Goal: Task Accomplishment & Management: Use online tool/utility

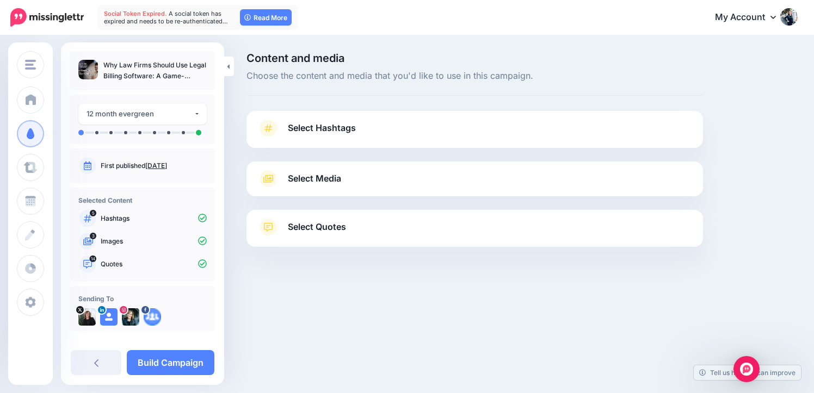
click at [302, 102] on div "Content and media Choose the content and media that you'd like to use in this c…" at bounding box center [474, 177] width 473 height 249
click at [302, 116] on div "Select Hashtags First let's make sure we're happy with the hashtags. Add, delet…" at bounding box center [474, 129] width 456 height 37
click at [304, 126] on span "Select Hashtags" at bounding box center [322, 128] width 68 height 15
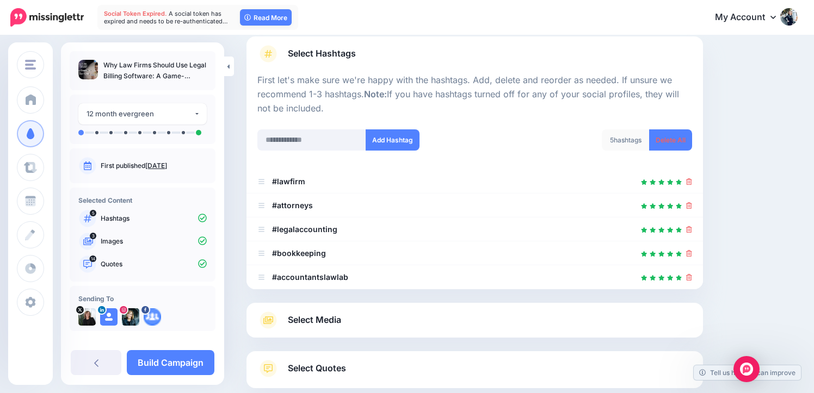
scroll to position [140, 0]
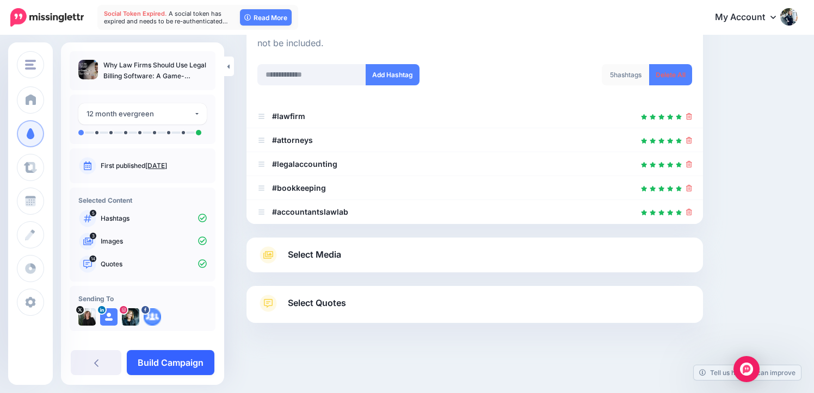
click at [190, 366] on link "Build Campaign" at bounding box center [171, 362] width 88 height 25
click at [175, 23] on span "A social token has expired and needs to be re-authenticated…" at bounding box center [166, 17] width 124 height 15
click at [157, 11] on span "Social Token Expired." at bounding box center [135, 14] width 63 height 8
click at [273, 15] on link "Read More" at bounding box center [266, 17] width 52 height 16
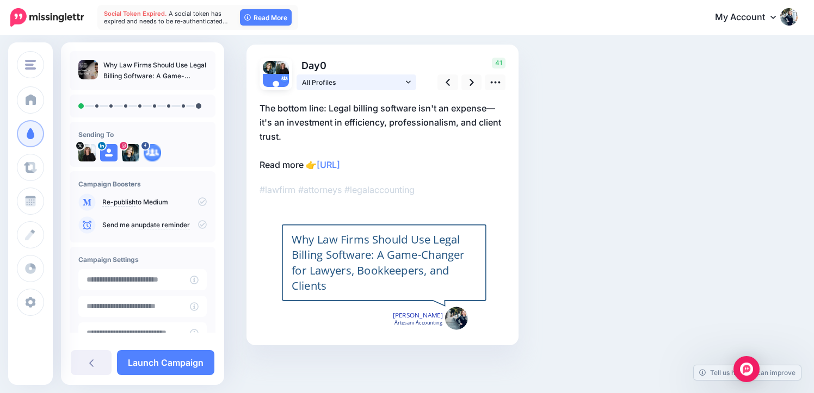
scroll to position [67, 0]
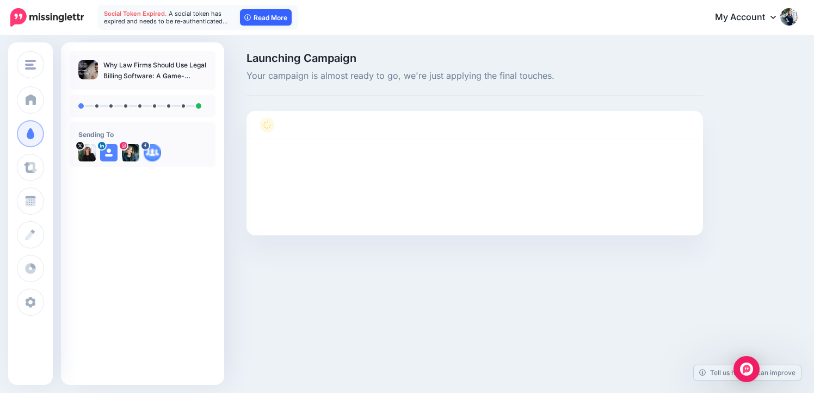
click at [271, 16] on link "Read More" at bounding box center [266, 17] width 52 height 16
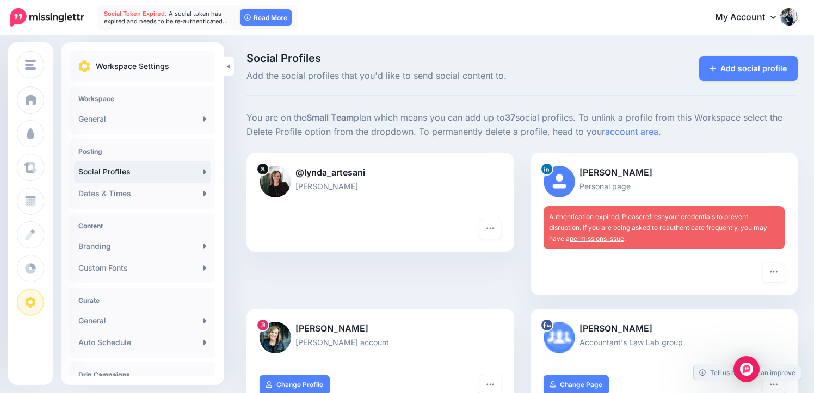
click at [631, 224] on span "Authentication expired. Please refresh your credentials to prevent disruption. …" at bounding box center [658, 228] width 218 height 30
click at [655, 215] on link "refresh" at bounding box center [654, 217] width 22 height 8
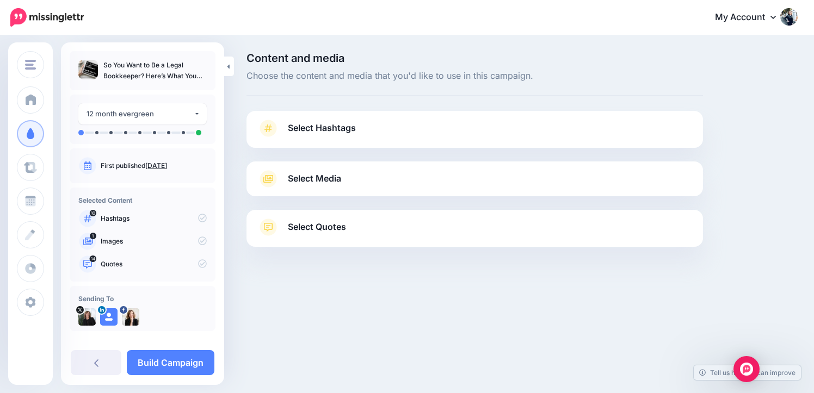
click at [398, 133] on link "Select Hashtags" at bounding box center [474, 134] width 435 height 28
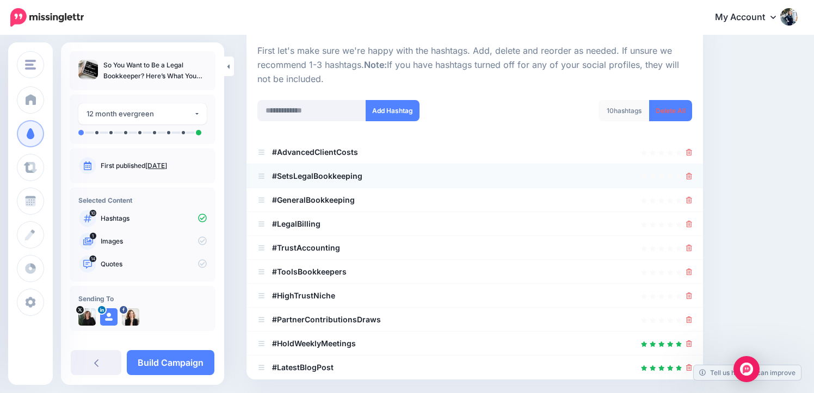
scroll to position [119, 0]
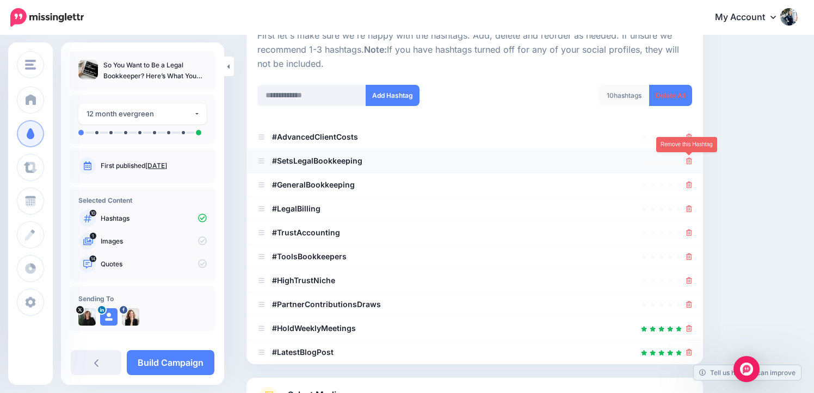
click at [688, 163] on icon at bounding box center [689, 161] width 6 height 7
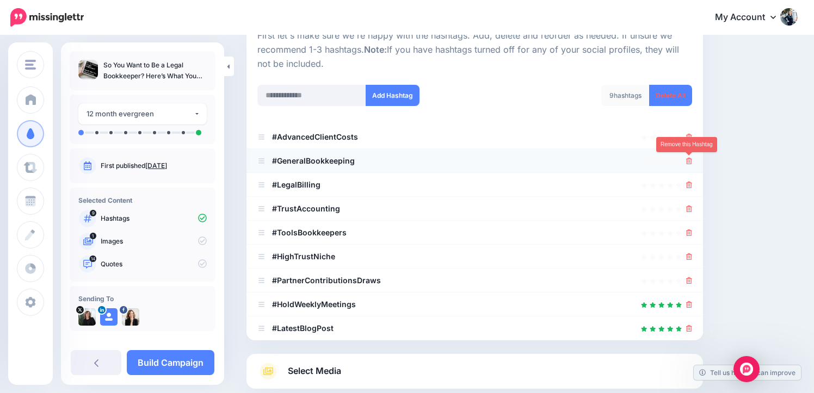
click at [689, 164] on link at bounding box center [689, 160] width 6 height 9
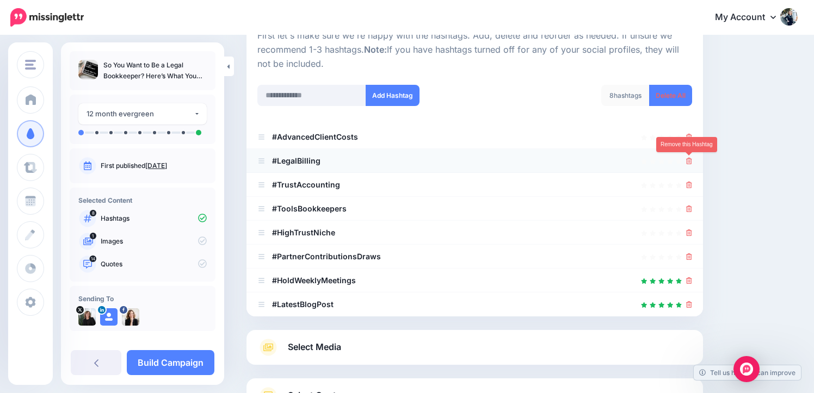
click at [688, 165] on link at bounding box center [689, 160] width 6 height 9
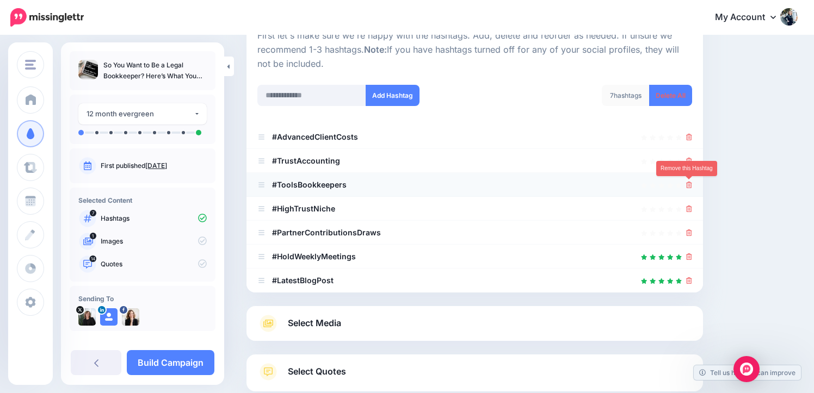
click at [689, 188] on icon at bounding box center [689, 185] width 6 height 7
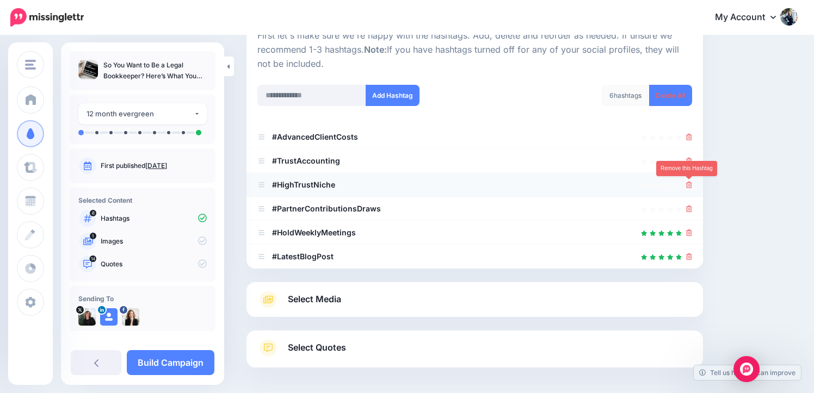
click at [688, 187] on icon at bounding box center [689, 185] width 6 height 7
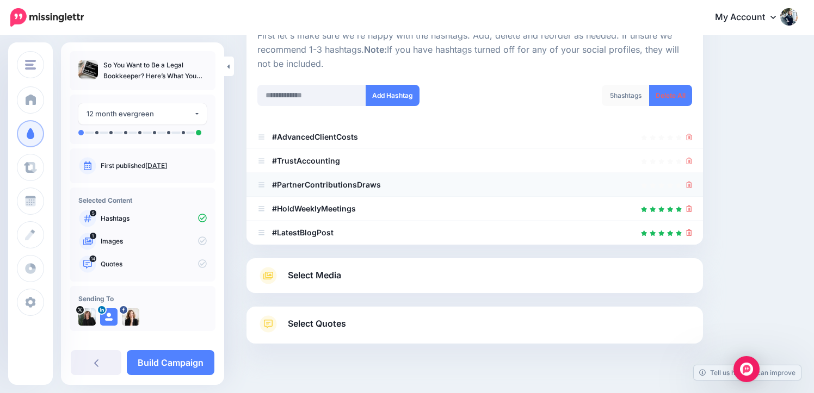
click at [690, 179] on div at bounding box center [689, 184] width 6 height 13
click at [691, 185] on icon at bounding box center [689, 185] width 6 height 7
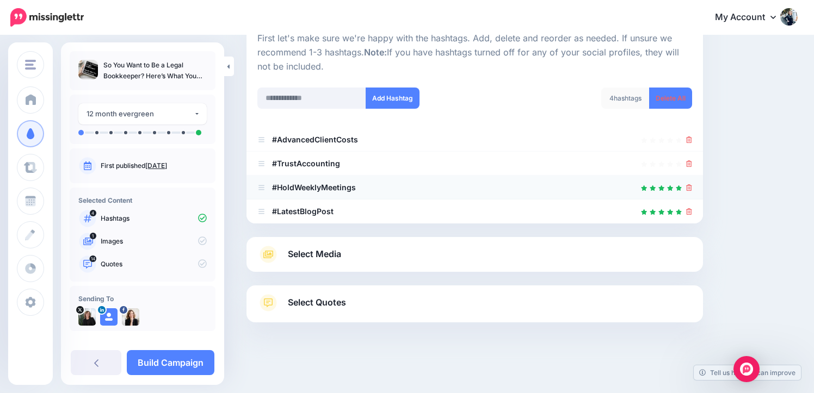
scroll to position [116, 0]
click at [688, 189] on icon at bounding box center [689, 188] width 6 height 7
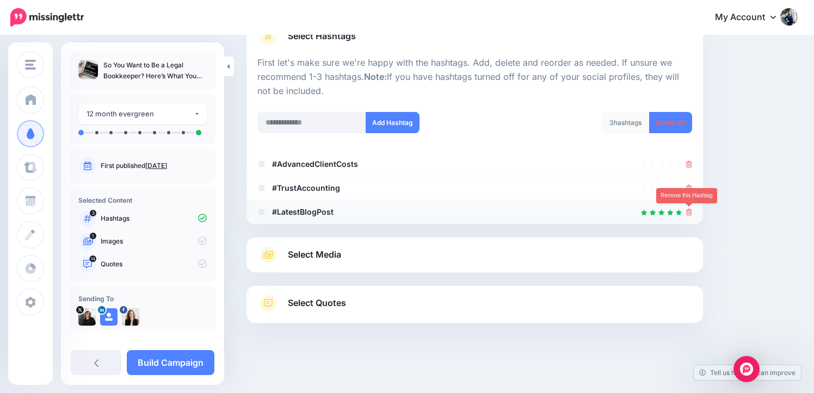
click at [689, 210] on icon at bounding box center [689, 212] width 6 height 7
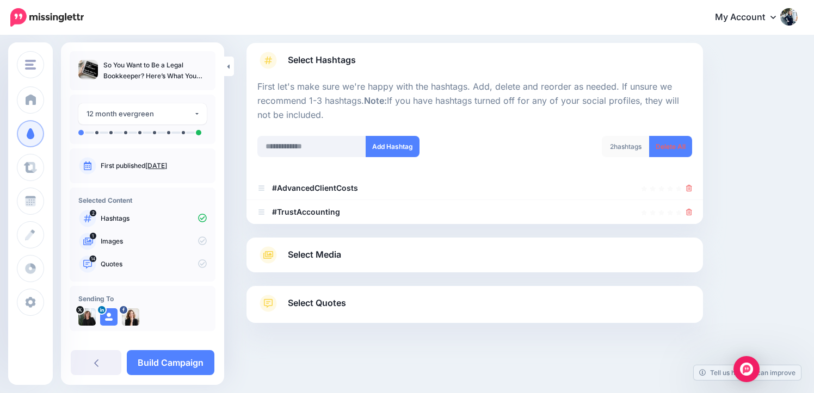
click at [393, 253] on link "Select Media" at bounding box center [474, 254] width 435 height 17
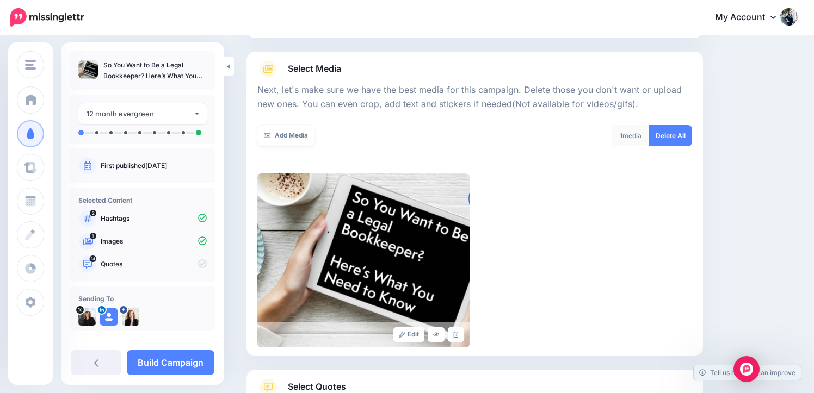
scroll to position [194, 0]
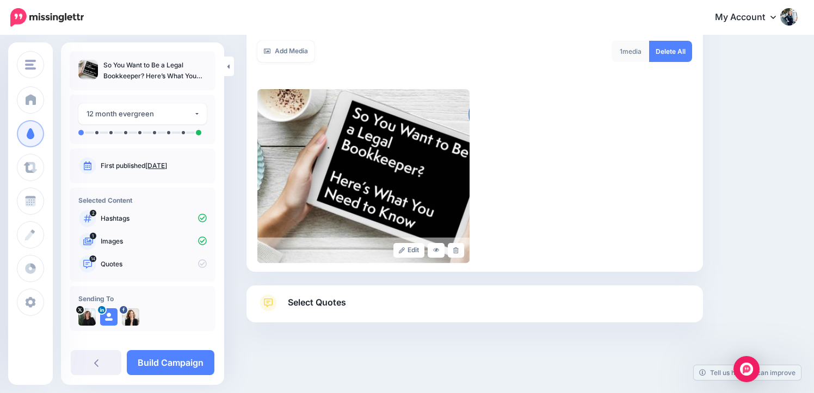
click at [332, 306] on span "Select Quotes" at bounding box center [317, 302] width 58 height 15
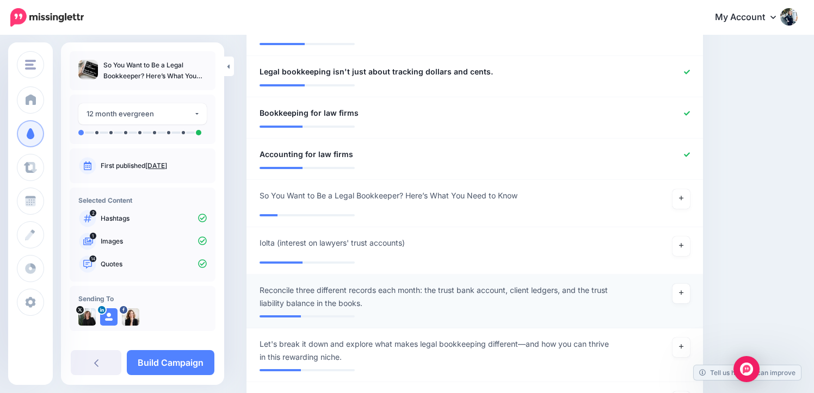
scroll to position [895, 0]
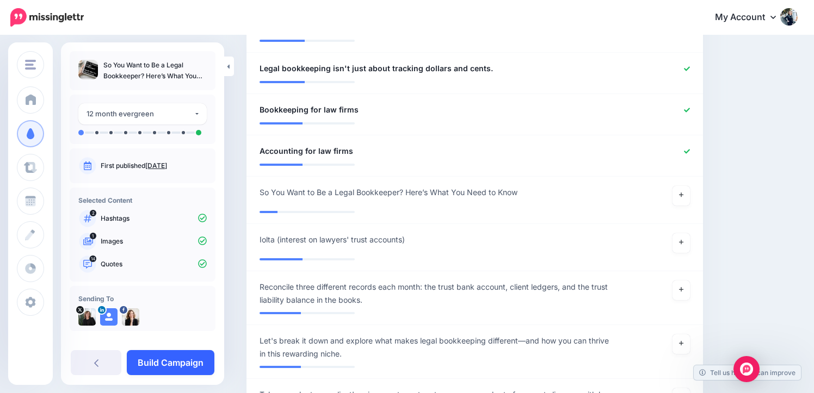
click at [165, 356] on link "Build Campaign" at bounding box center [171, 362] width 88 height 25
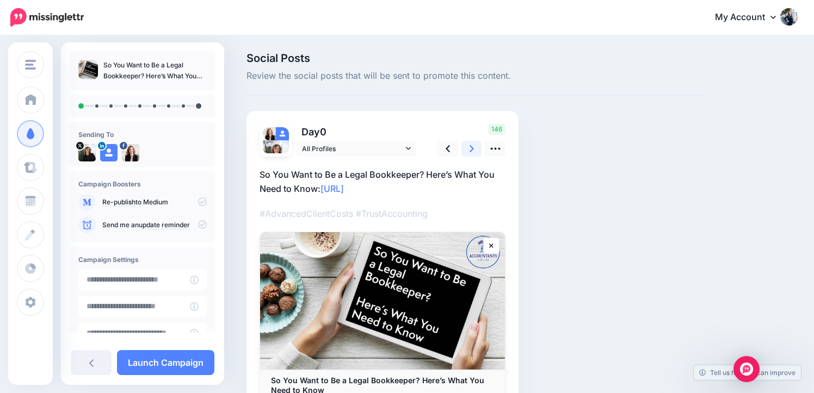
click at [470, 153] on icon at bounding box center [472, 148] width 4 height 11
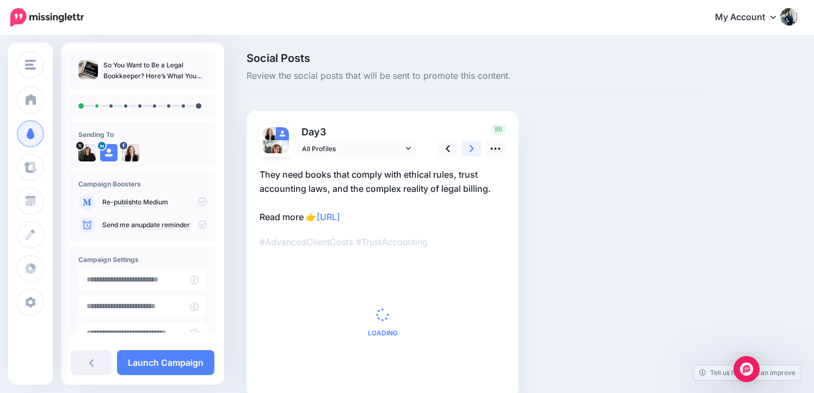
click at [470, 153] on icon at bounding box center [472, 148] width 4 height 11
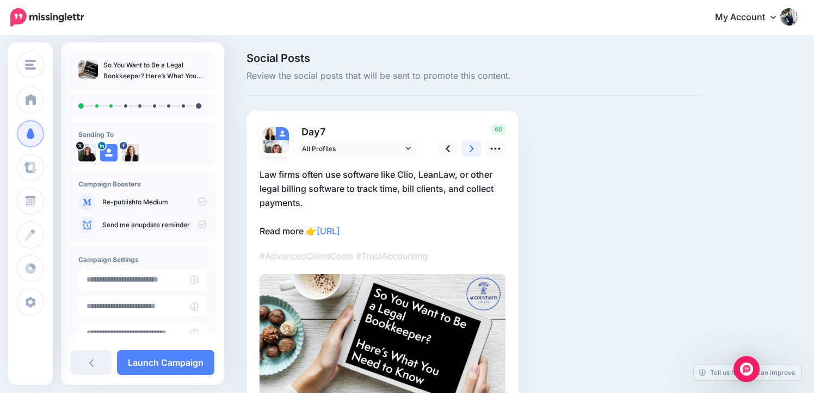
click at [470, 153] on icon at bounding box center [472, 148] width 4 height 11
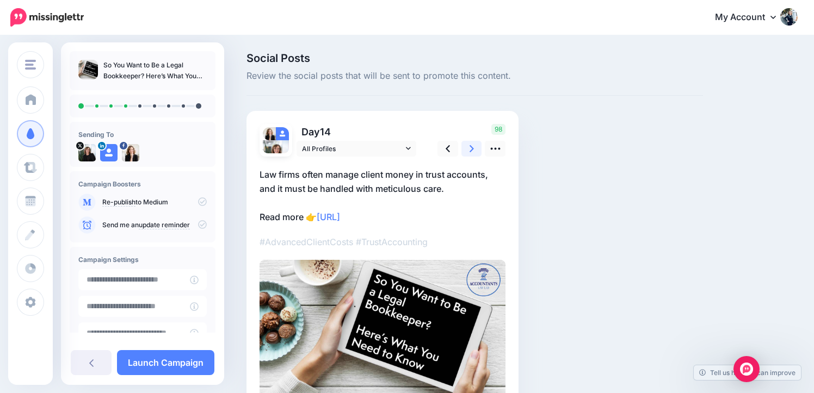
click at [470, 153] on icon at bounding box center [472, 148] width 4 height 11
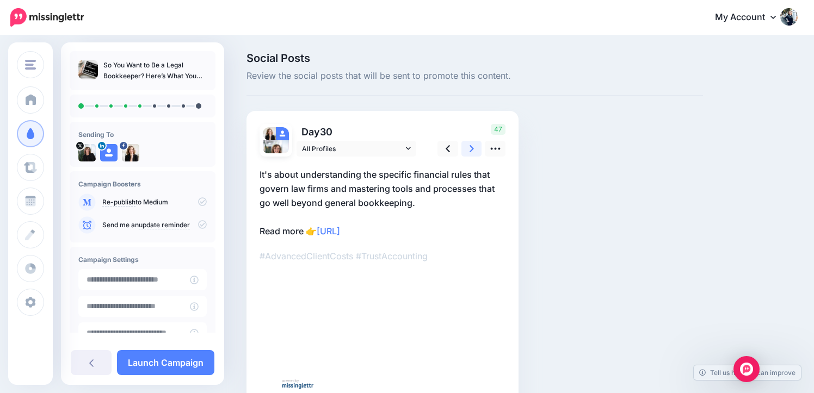
click at [470, 153] on icon at bounding box center [472, 148] width 4 height 11
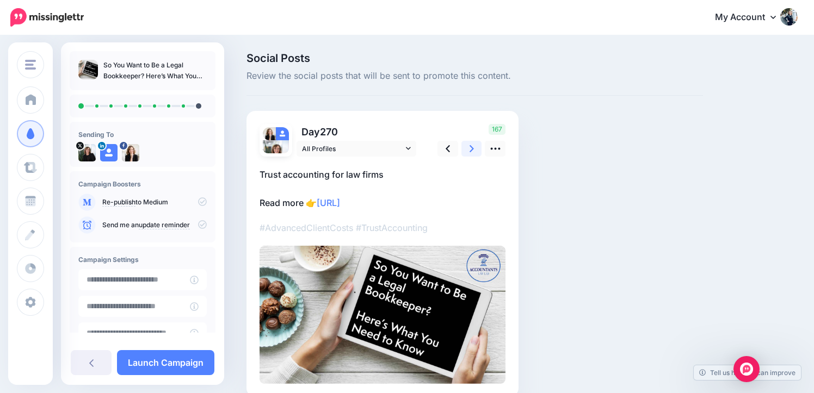
click at [470, 153] on icon at bounding box center [472, 148] width 4 height 11
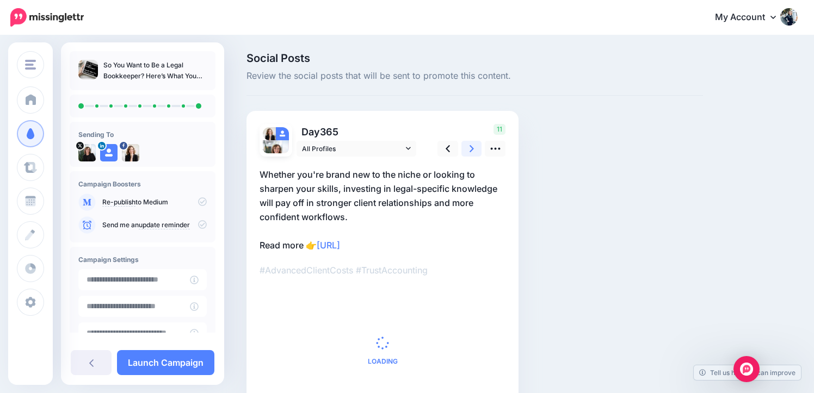
click at [470, 153] on icon at bounding box center [472, 148] width 4 height 11
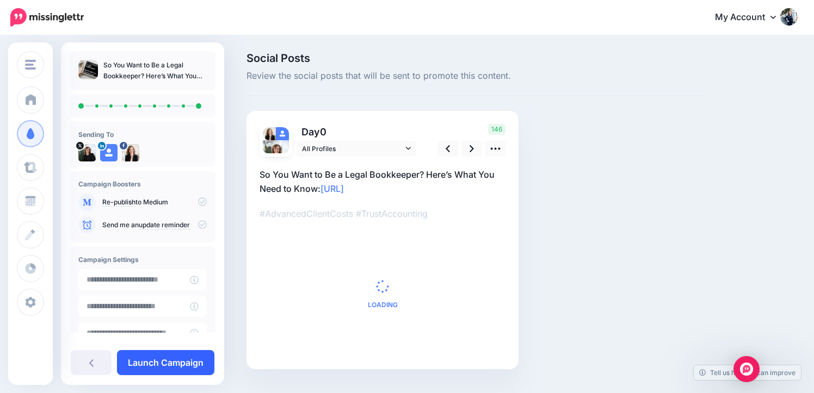
click at [182, 365] on link "Launch Campaign" at bounding box center [165, 362] width 97 height 25
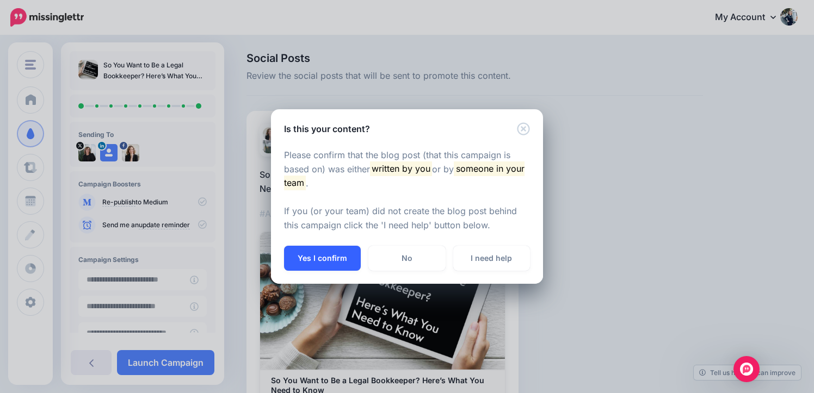
click at [333, 268] on button "Yes I confirm" at bounding box center [322, 258] width 77 height 25
